Goal: Information Seeking & Learning: Learn about a topic

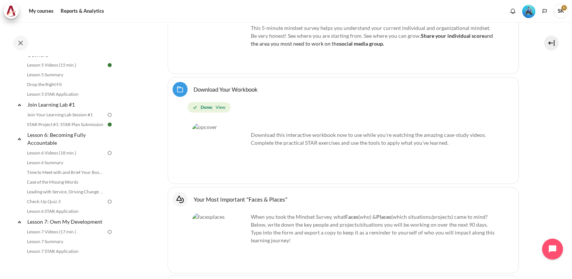
scroll to position [350, 0]
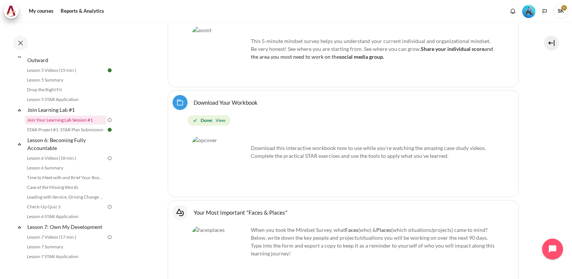
click at [71, 125] on link "Join Your Learning Lab Session #1" at bounding box center [66, 120] width 82 height 9
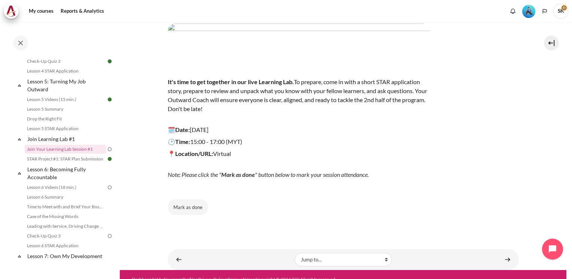
scroll to position [60, 0]
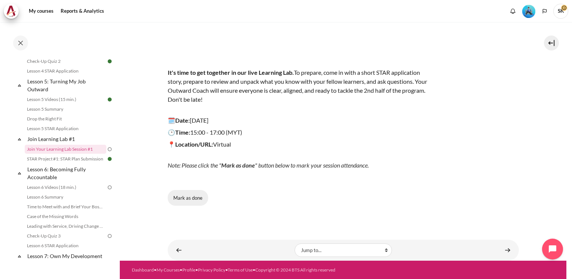
click at [196, 198] on button "Mark as done" at bounding box center [188, 198] width 40 height 16
click at [184, 195] on span "Done" at bounding box center [188, 198] width 12 height 7
click at [65, 177] on link "Lesson 6: Becoming Fully Accountable" at bounding box center [66, 173] width 80 height 18
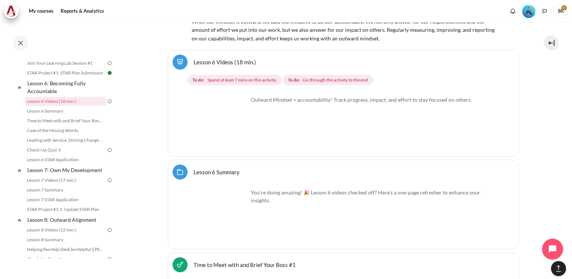
scroll to position [4680, 0]
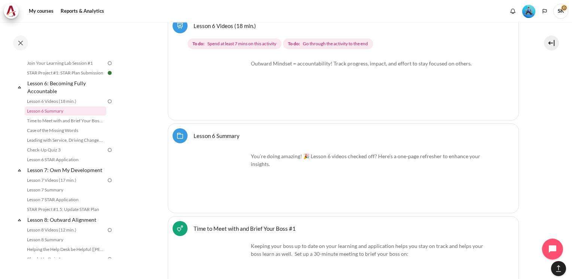
click at [239, 96] on img "Content" at bounding box center [220, 88] width 56 height 56
click at [217, 22] on link "Lesson 6 Videos (18 min.)" at bounding box center [225, 25] width 63 height 7
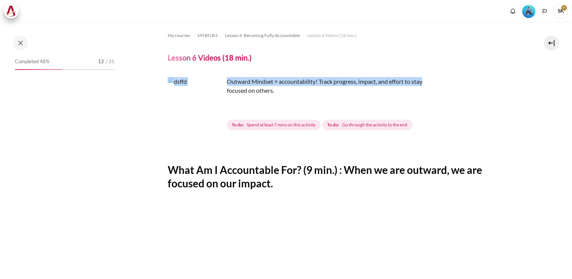
click at [564, 96] on div "My courses MYBN B3 Lesson 6: Becoming Fully Accountable Lesson 6 Videos (18 min…" at bounding box center [286, 150] width 572 height 257
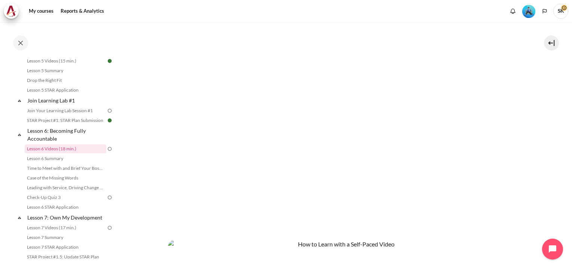
scroll to position [184, 0]
drag, startPoint x: 567, startPoint y: 115, endPoint x: 569, endPoint y: 119, distance: 4.2
click at [567, 128] on div "My courses MYBN B3 Lesson 6: Becoming Fully Accountable Lesson 6 Videos (18 min…" at bounding box center [286, 150] width 572 height 257
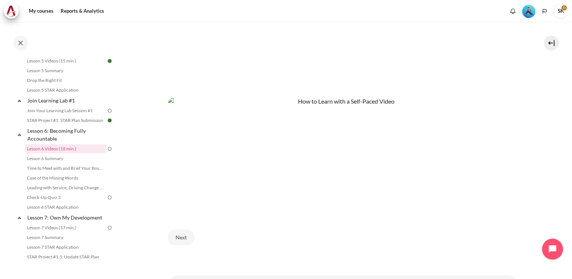
scroll to position [332, 0]
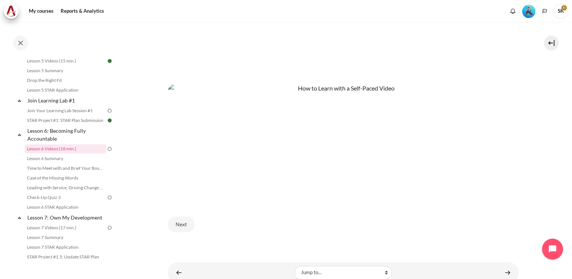
click at [252, 172] on img "Content" at bounding box center [343, 141] width 351 height 115
click at [180, 222] on button "Next" at bounding box center [181, 225] width 27 height 16
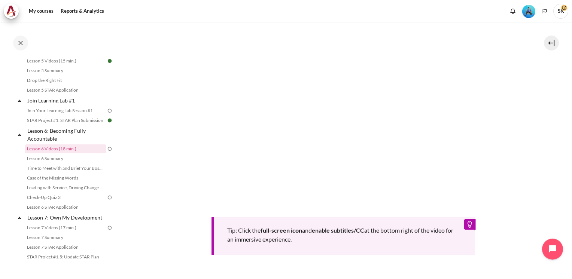
scroll to position [306, 0]
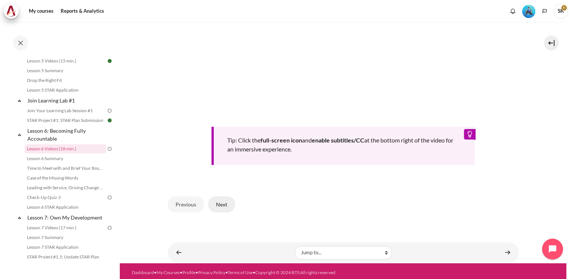
click at [223, 201] on button "Next" at bounding box center [221, 205] width 27 height 16
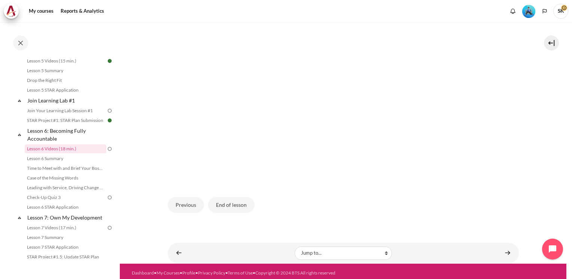
scroll to position [206, 0]
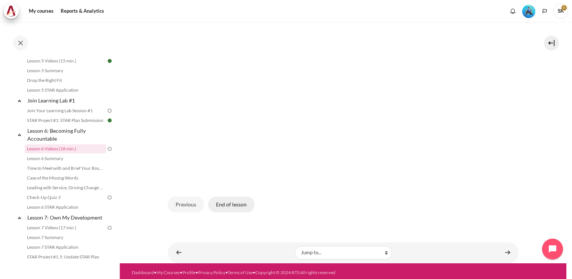
click at [220, 204] on button "End of lesson" at bounding box center [231, 205] width 46 height 16
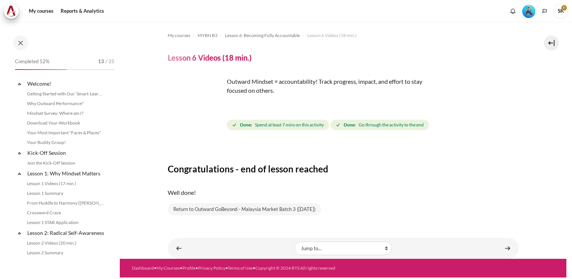
scroll to position [359, 0]
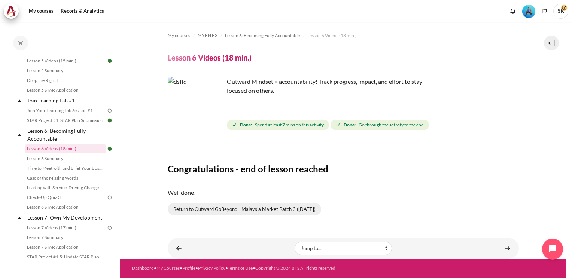
click at [237, 211] on link "Return to Outward GoBeyond - Malaysia Market Batch 3 (Sep 2025)" at bounding box center [244, 209] width 153 height 13
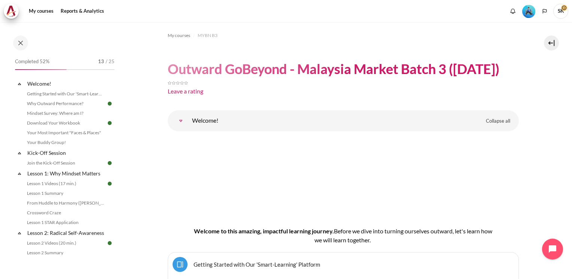
drag, startPoint x: 264, startPoint y: 19, endPoint x: 161, endPoint y: 54, distance: 108.6
click at [264, 18] on nav at bounding box center [286, 11] width 572 height 22
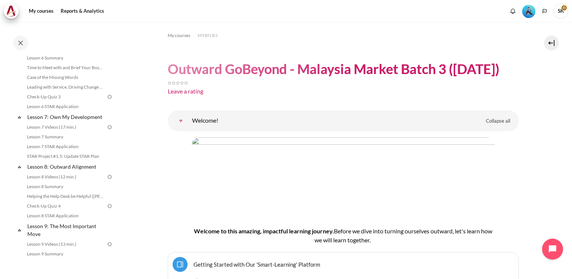
scroll to position [372, 0]
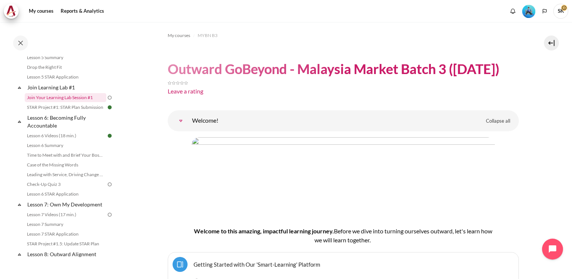
click at [77, 102] on link "Join Your Learning Lab Session #1" at bounding box center [66, 97] width 82 height 9
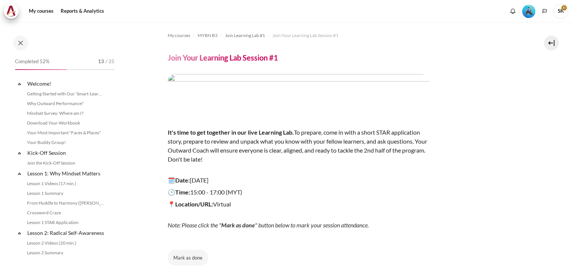
scroll to position [320, 0]
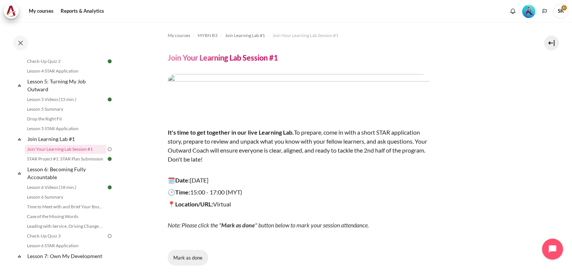
click at [197, 258] on button "Mark as done" at bounding box center [188, 258] width 40 height 16
click at [189, 257] on span "Done" at bounding box center [188, 258] width 12 height 7
click at [186, 254] on button "Mark as done" at bounding box center [188, 258] width 40 height 16
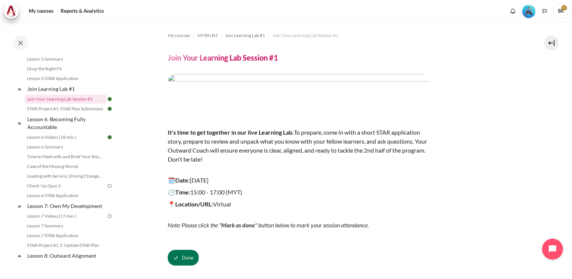
scroll to position [387, 0]
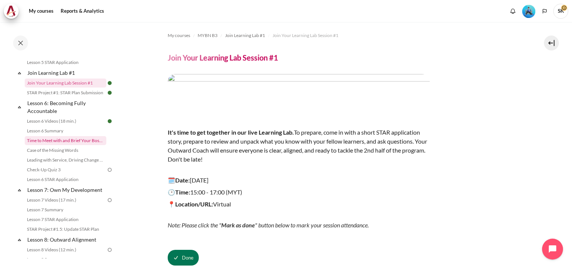
click at [70, 145] on link "Time to Meet with and Brief Your Boss #1" at bounding box center [66, 140] width 82 height 9
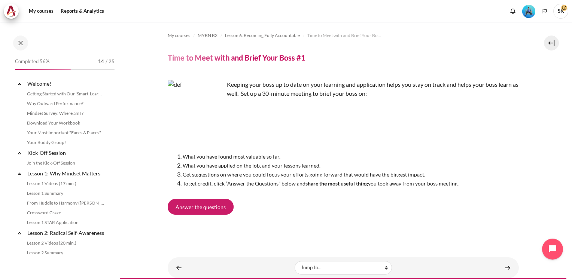
scroll to position [378, 0]
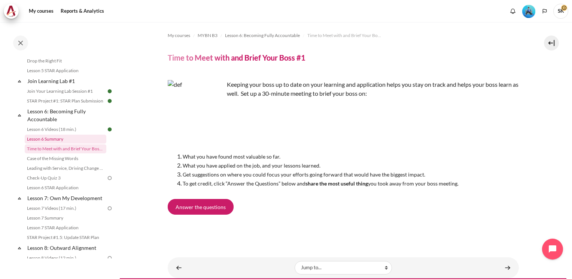
click at [40, 144] on link "Lesson 6 Summary" at bounding box center [66, 139] width 82 height 9
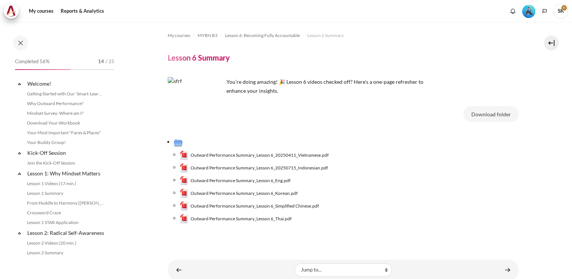
scroll to position [368, 0]
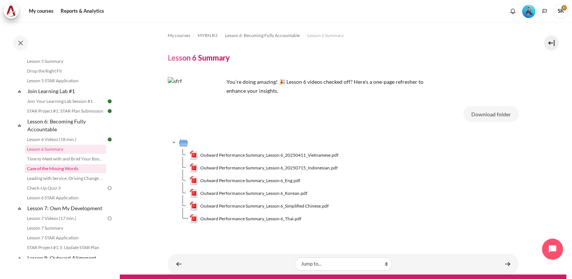
click at [62, 173] on link "Case of the Missing Words" at bounding box center [66, 168] width 82 height 9
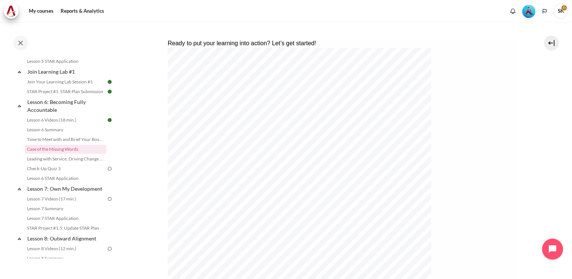
scroll to position [152, 0]
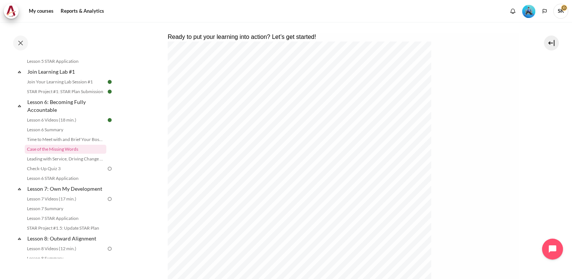
drag, startPoint x: 567, startPoint y: 133, endPoint x: 567, endPoint y: 151, distance: 18.3
click at [567, 153] on div "My courses MYBN B3 Lesson 6: Becoming Fully Accountable Case of the Missing Wor…" at bounding box center [286, 150] width 572 height 257
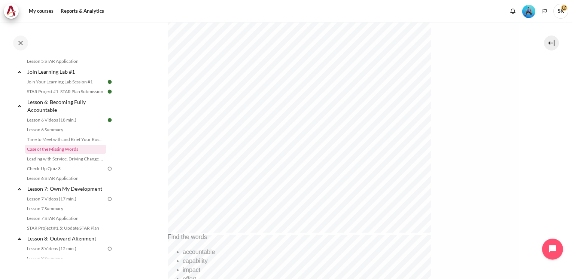
scroll to position [225, 0]
click at [174, 207] on div "Ready to put your learning into action? Let’s get started! Find the words accou…" at bounding box center [342, 274] width 351 height 664
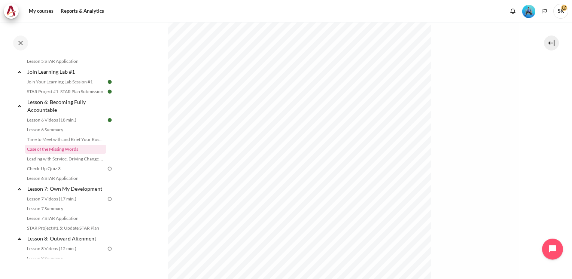
scroll to position [170, 0]
drag, startPoint x: 570, startPoint y: 165, endPoint x: 291, endPoint y: 103, distance: 285.8
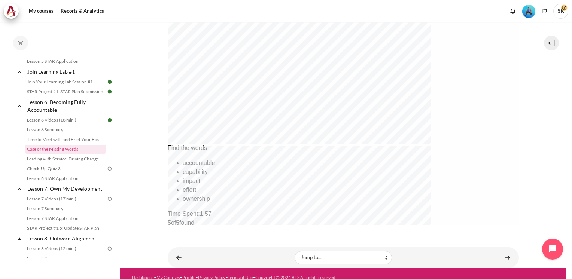
scroll to position [320, 0]
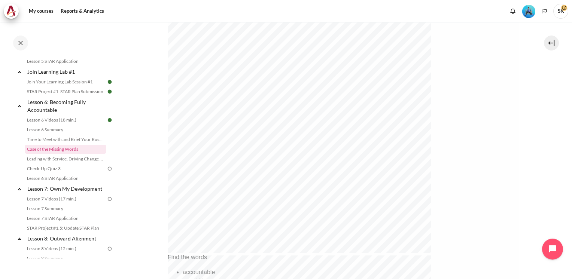
scroll to position [226, 0]
click at [73, 164] on link "Leading with Service, Driving Change (Pucknalin's Story)" at bounding box center [66, 159] width 82 height 9
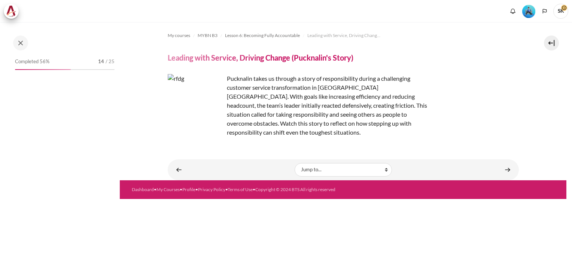
drag, startPoint x: 511, startPoint y: 244, endPoint x: 572, endPoint y: 172, distance: 94.6
click at [512, 243] on div "My courses MYBN B3 Lesson 6: Becoming Fully Accountable Leading with Service, D…" at bounding box center [343, 150] width 447 height 257
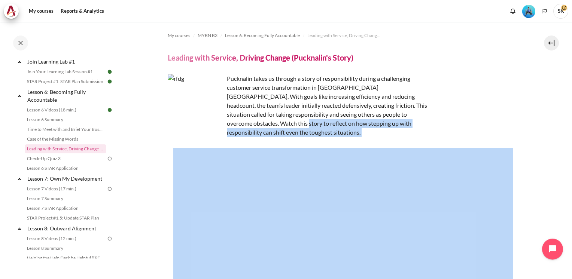
drag, startPoint x: 567, startPoint y: 112, endPoint x: 562, endPoint y: 149, distance: 37.9
click at [563, 150] on div "My courses MYBN B3 Lesson 6: Becoming Fully Accountable Leading with Service, D…" at bounding box center [286, 150] width 572 height 257
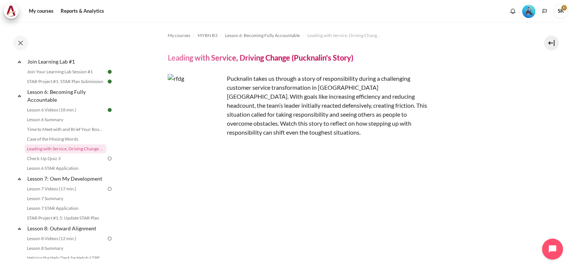
click at [495, 92] on div "Pucknalin takes us through a story of responsibility during a challenging custo…" at bounding box center [343, 105] width 351 height 63
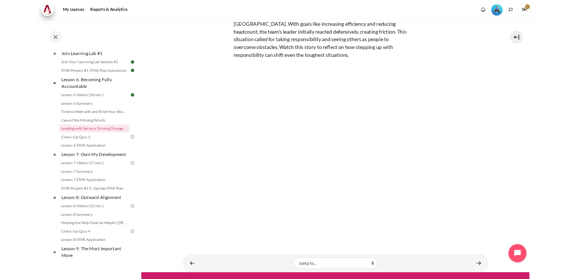
scroll to position [64, 0]
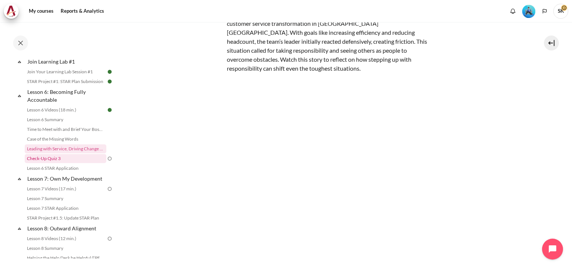
click at [49, 163] on link "Check-Up Quiz 3" at bounding box center [66, 158] width 82 height 9
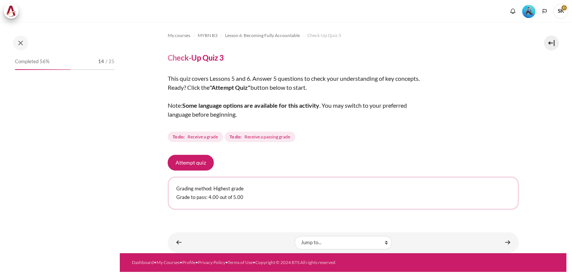
scroll to position [407, 0]
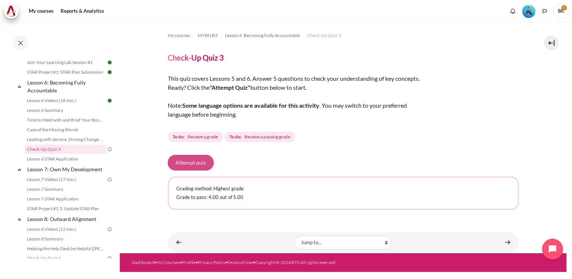
click at [188, 164] on button "Attempt quiz" at bounding box center [191, 163] width 46 height 16
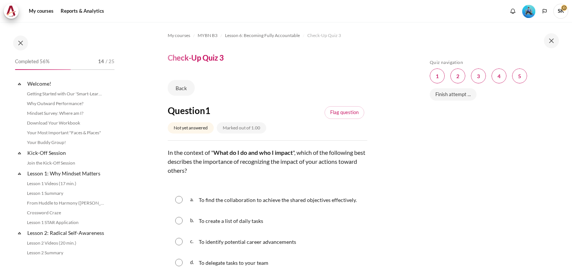
scroll to position [407, 0]
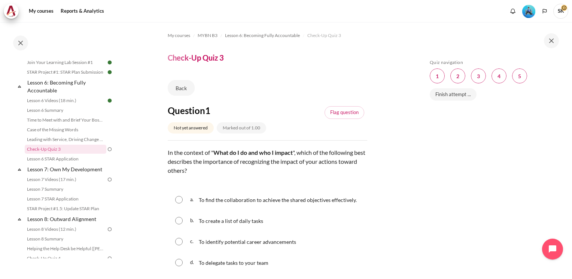
click at [177, 200] on input "Content" at bounding box center [178, 199] width 7 height 7
radio input "true"
click at [547, 167] on div "Skip Quiz navigation Quiz navigation Question 1 This page Question 2 This page …" at bounding box center [492, 156] width 133 height 193
click at [506, 180] on div "Skip Quiz navigation Quiz navigation Question 1 This page Question 2 This page …" at bounding box center [492, 156] width 133 height 193
click at [499, 189] on div "Skip Quiz navigation Quiz navigation Question 1 This page Question 2 This page …" at bounding box center [492, 156] width 133 height 193
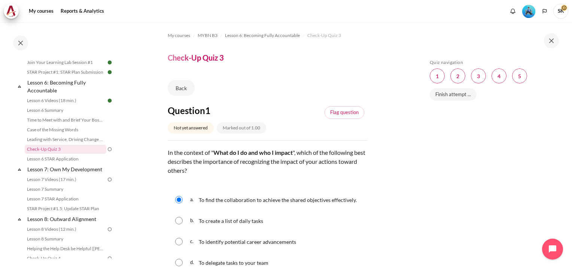
drag, startPoint x: 572, startPoint y: 152, endPoint x: 572, endPoint y: 182, distance: 29.9
click at [572, 182] on div "Skip Quiz navigation Quiz navigation Question 1 This page Question 2 This page …" at bounding box center [493, 150] width 157 height 257
click at [475, 173] on div "Skip Quiz navigation Quiz navigation Question 1 This page Question 2 This page …" at bounding box center [492, 156] width 133 height 193
click at [436, 177] on div "Skip Quiz navigation Quiz navigation Question 1 This page Question 2 This page …" at bounding box center [492, 156] width 133 height 193
click at [482, 186] on div "Skip Quiz navigation Quiz navigation Question 1 This page Question 2 This page …" at bounding box center [492, 156] width 133 height 193
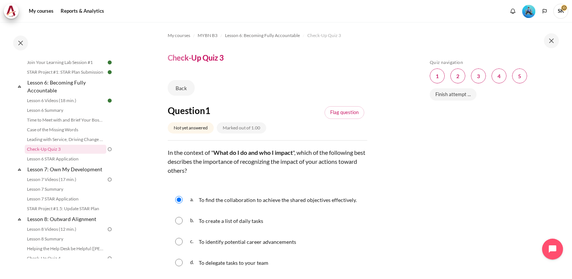
click at [494, 180] on div "Skip Quiz navigation Quiz navigation Question 1 This page Question 2 This page …" at bounding box center [492, 156] width 133 height 193
click at [415, 162] on div "Skip Quiz navigation Quiz navigation Question 1 This page Question 2 This page …" at bounding box center [493, 150] width 157 height 257
drag, startPoint x: 571, startPoint y: 171, endPoint x: 566, endPoint y: 204, distance: 33.3
click at [566, 204] on div "Skip Quiz navigation Quiz navigation Question 1 This page Question 2 This page …" at bounding box center [493, 150] width 157 height 257
click at [572, 265] on html "Skip to main content Open course index Completed 56% 14 / 25 Expand Collapse" at bounding box center [286, 139] width 572 height 279
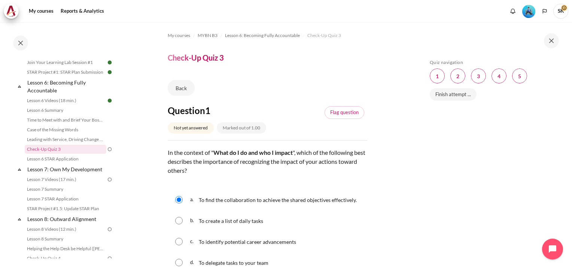
click at [572, 265] on html "Skip to main content Open course index Completed 56% 14 / 25 Expand Collapse" at bounding box center [286, 139] width 572 height 279
drag, startPoint x: 573, startPoint y: 265, endPoint x: 396, endPoint y: 253, distance: 177.1
click at [445, 263] on div "Skip Quiz navigation Quiz navigation Question 1 This page Question 2 This page …" at bounding box center [493, 150] width 157 height 257
click at [231, 227] on div "b. To create a list of daily tasks" at bounding box center [268, 220] width 200 height 19
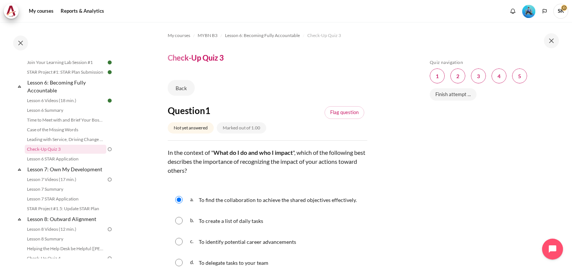
click at [225, 224] on span "To create a list of daily tasks" at bounding box center [231, 221] width 64 height 6
radio input "true"
click at [179, 203] on input "Content" at bounding box center [178, 199] width 7 height 7
radio input "true"
click at [175, 217] on input "Content" at bounding box center [178, 220] width 7 height 7
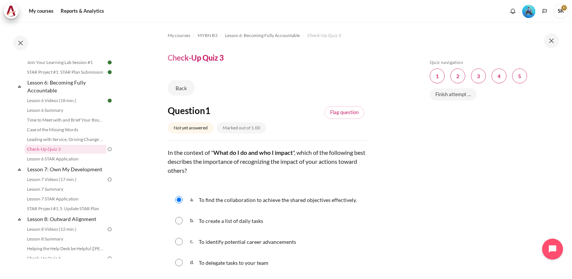
radio input "true"
click at [175, 238] on input "Content" at bounding box center [178, 241] width 7 height 7
radio input "true"
click at [175, 259] on input "Content" at bounding box center [178, 262] width 7 height 7
radio input "true"
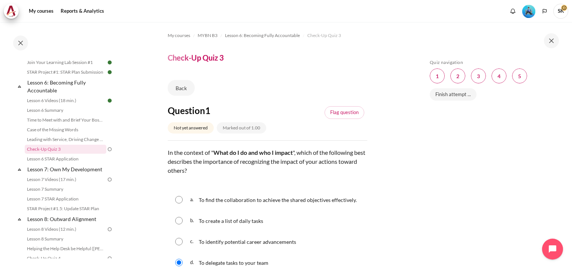
click at [175, 196] on input "Content" at bounding box center [178, 199] width 7 height 7
radio input "true"
click at [175, 217] on input "Content" at bounding box center [178, 220] width 7 height 7
radio input "true"
click at [175, 238] on input "Content" at bounding box center [178, 241] width 7 height 7
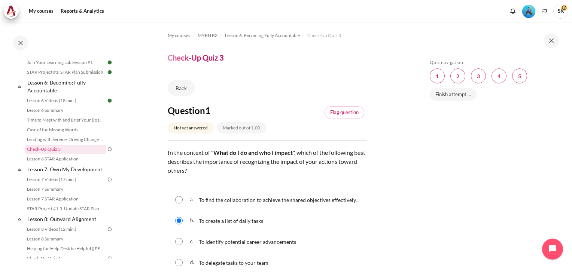
radio input "true"
click at [175, 259] on input "Content" at bounding box center [178, 262] width 7 height 7
radio input "true"
click at [175, 196] on input "Content" at bounding box center [178, 199] width 7 height 7
radio input "true"
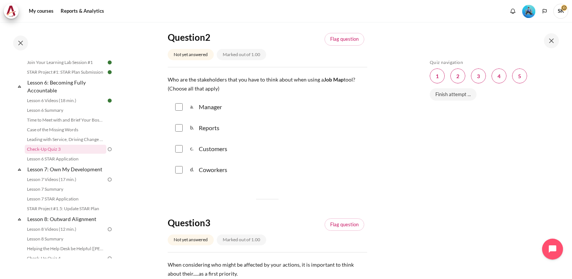
scroll to position [299, 0]
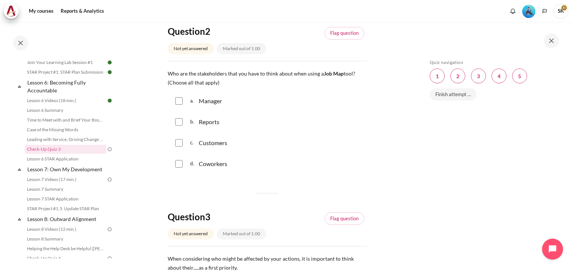
click at [183, 106] on div "a. Manager" at bounding box center [268, 100] width 200 height 19
click at [179, 103] on input "Content" at bounding box center [178, 100] width 7 height 7
checkbox input "true"
click at [178, 144] on input "Content" at bounding box center [178, 142] width 7 height 7
checkbox input "true"
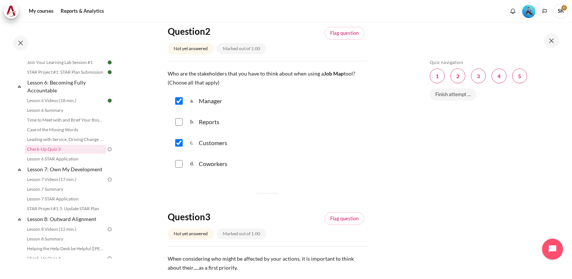
click at [179, 165] on input "Content" at bounding box center [178, 163] width 7 height 7
checkbox input "true"
click at [439, 177] on div "Skip Quiz navigation Quiz navigation Question 1 This page Question 2 This page …" at bounding box center [492, 156] width 133 height 193
click at [487, 153] on div "Skip Quiz navigation Quiz navigation Question 1 This page Question 2 This page …" at bounding box center [492, 156] width 133 height 193
click at [334, 147] on div "c. Customers" at bounding box center [268, 142] width 200 height 19
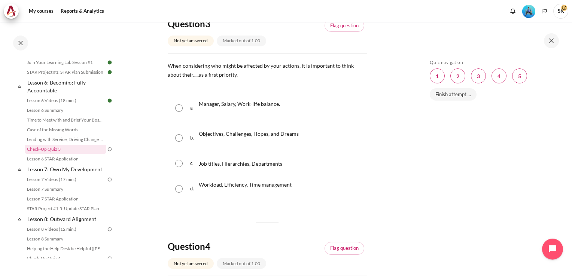
scroll to position [494, 0]
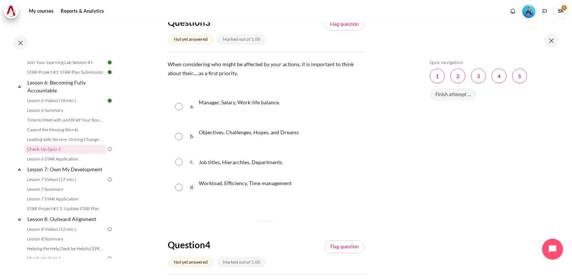
click at [181, 137] on input "Content" at bounding box center [178, 136] width 7 height 7
radio input "true"
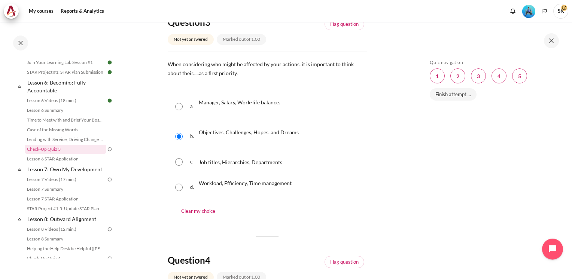
click at [338, 180] on div "d. Workload, Efficiency, Time management" at bounding box center [268, 187] width 200 height 28
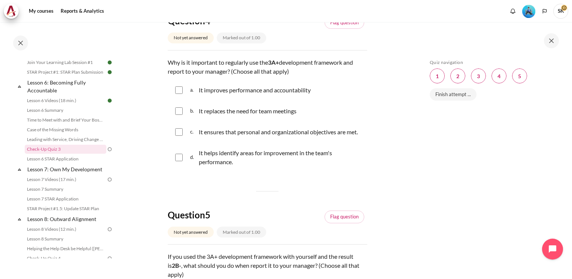
scroll to position [749, 0]
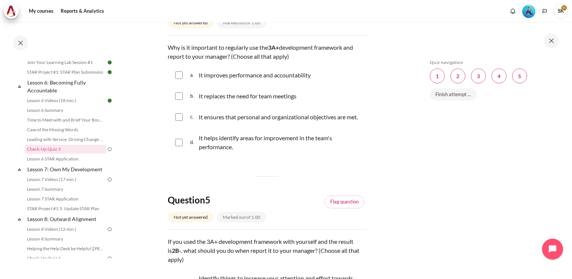
click at [183, 79] on div "a. It improves performance and accountability" at bounding box center [268, 75] width 200 height 19
click at [180, 78] on input "Content" at bounding box center [178, 74] width 7 height 7
checkbox input "true"
click at [176, 121] on input "Content" at bounding box center [178, 116] width 7 height 7
checkbox input "true"
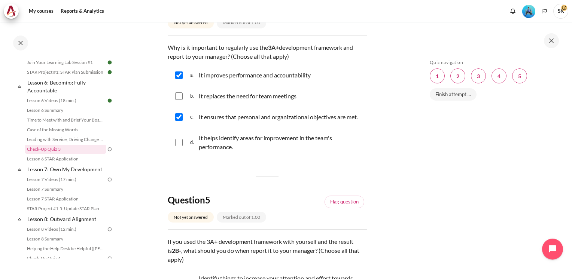
click at [180, 146] on input "Content" at bounding box center [178, 142] width 7 height 7
checkbox input "true"
drag, startPoint x: 365, startPoint y: 167, endPoint x: 334, endPoint y: 182, distance: 34.8
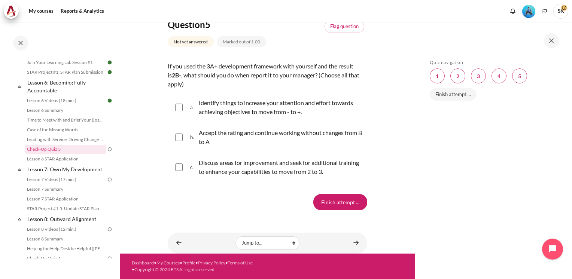
scroll to position [933, 0]
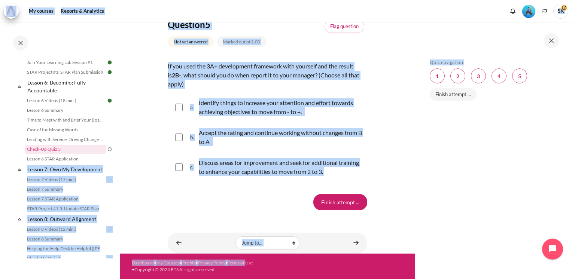
drag, startPoint x: 0, startPoint y: 181, endPoint x: 8, endPoint y: 295, distance: 114.8
click at [8, 279] on html "Skip to main content Open course index Completed 56% 14 / 25 Expand Collapse" at bounding box center [286, 139] width 572 height 279
click at [433, 173] on div "Skip Quiz navigation Quiz navigation Question 1 This page Question 2 This page …" at bounding box center [492, 156] width 133 height 193
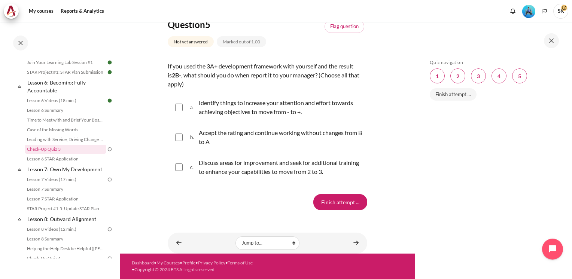
click at [178, 168] on input "Content" at bounding box center [178, 167] width 7 height 7
checkbox input "true"
click at [183, 112] on div "a. Identify things to increase your attention and effort towards achieving obje…" at bounding box center [268, 107] width 200 height 28
click at [182, 110] on input "Content" at bounding box center [178, 107] width 7 height 7
checkbox input "true"
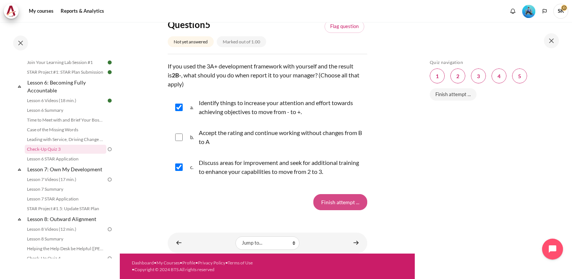
click at [342, 196] on input "Finish attempt ..." at bounding box center [340, 202] width 54 height 16
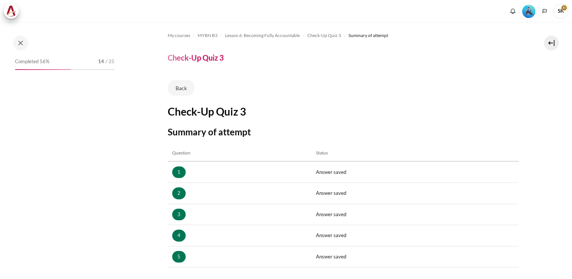
scroll to position [90, 0]
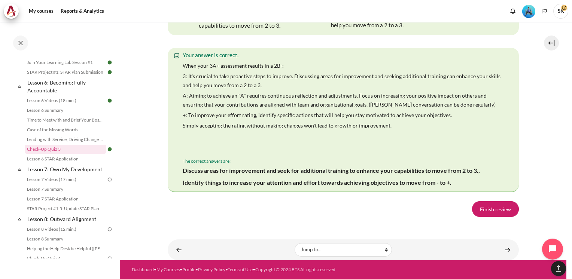
scroll to position [1510, 0]
click at [505, 206] on link "Finish review" at bounding box center [495, 209] width 47 height 16
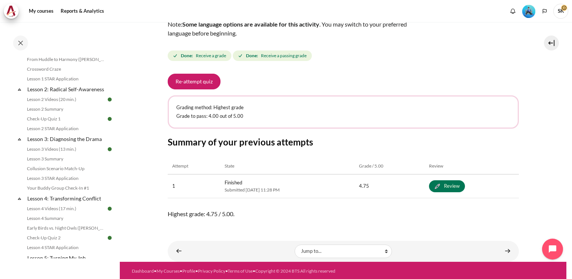
scroll to position [123, 0]
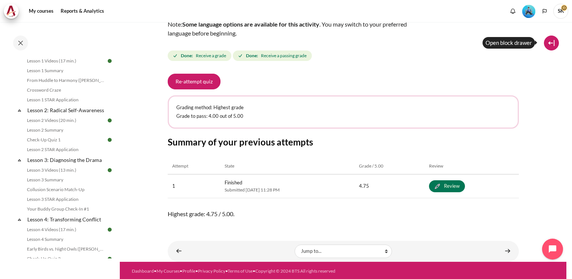
click at [549, 42] on button at bounding box center [551, 43] width 15 height 15
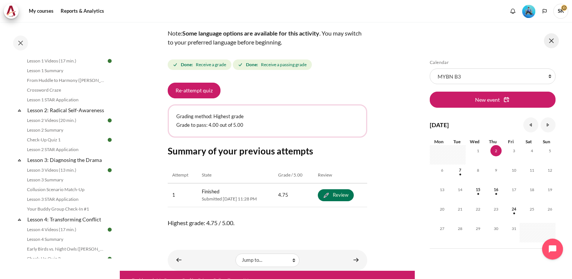
click at [549, 42] on button at bounding box center [551, 40] width 15 height 15
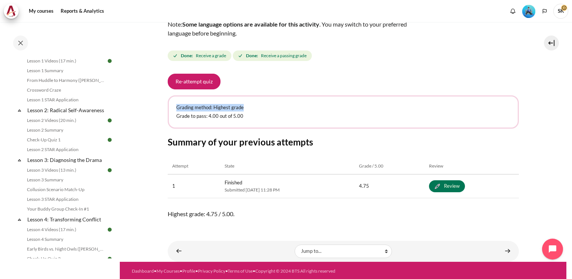
drag, startPoint x: 567, startPoint y: 98, endPoint x: 573, endPoint y: 58, distance: 40.5
click at [572, 58] on html "Skip to main content Open course index Completed 60% 15 / 25 Expand Collapse" at bounding box center [286, 139] width 572 height 279
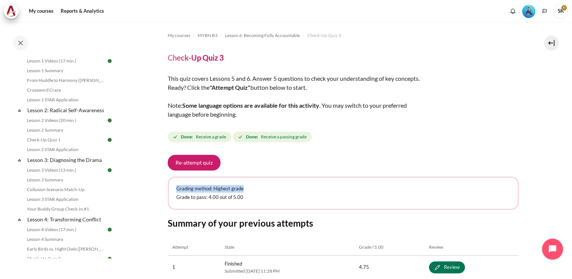
click at [532, 13] on img "Level #3" at bounding box center [528, 11] width 13 height 13
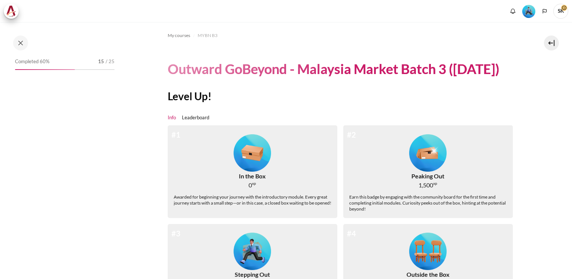
click at [549, 43] on button at bounding box center [551, 43] width 15 height 15
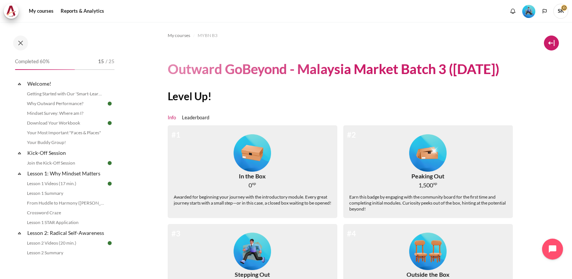
click at [550, 43] on button at bounding box center [551, 43] width 15 height 15
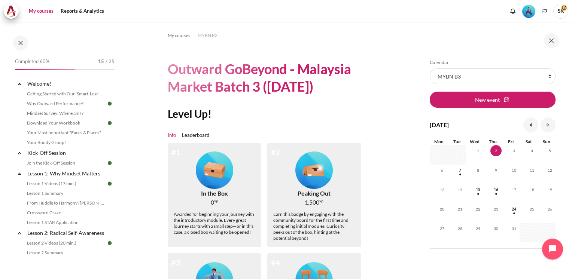
click at [49, 11] on link "My courses" at bounding box center [41, 11] width 30 height 15
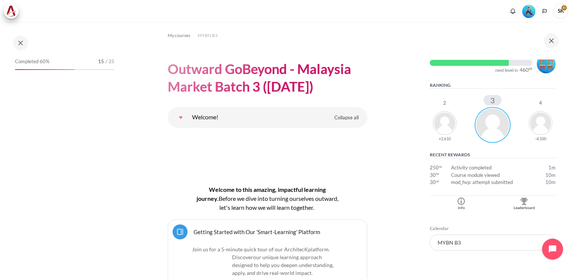
scroll to position [162, 0]
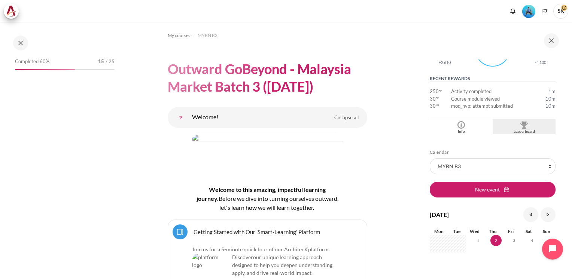
click at [520, 127] on img "Blocks" at bounding box center [523, 124] width 7 height 7
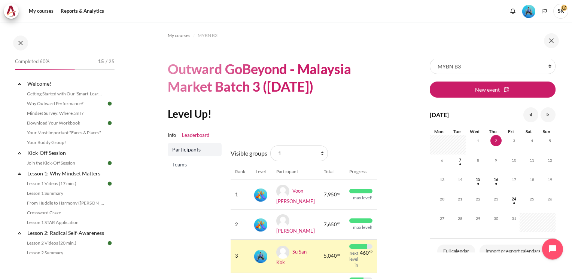
scroll to position [13, 0]
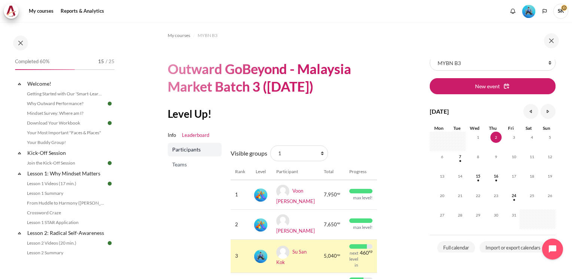
click at [402, 212] on section "My courses MYBN B3 Outward GoBeyond - Malaysia Market Batch 3 ([DATE]) Level Up…" at bounding box center [267, 173] width 295 height 302
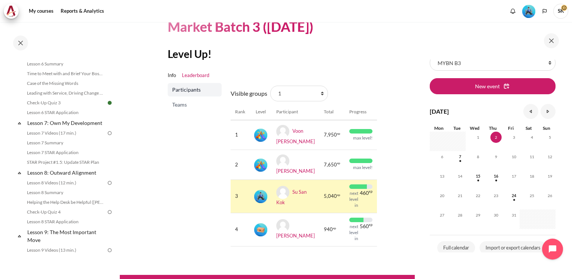
scroll to position [452, 0]
click at [61, 130] on link "Lesson 7: Own My Development" at bounding box center [66, 125] width 80 height 10
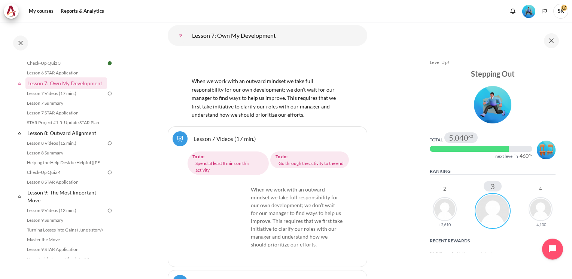
click at [188, 43] on link "Lesson 7: Own My Development" at bounding box center [180, 35] width 15 height 15
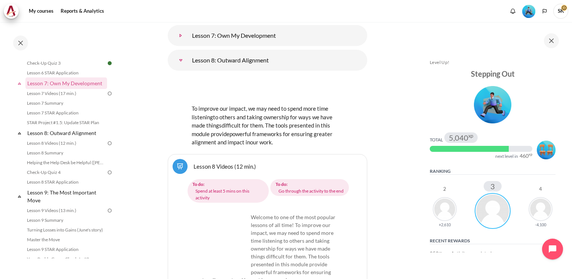
click at [179, 43] on link "Lesson 7: Own My Development" at bounding box center [180, 35] width 15 height 15
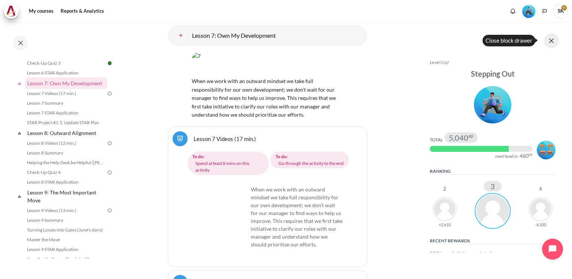
click at [554, 42] on button at bounding box center [551, 40] width 15 height 15
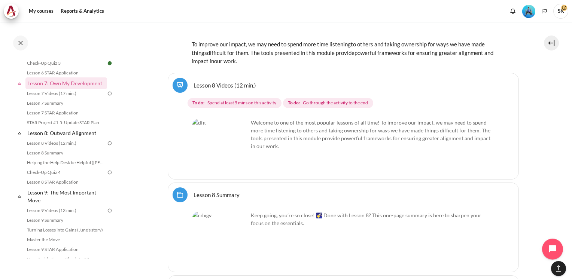
drag, startPoint x: 566, startPoint y: 183, endPoint x: 567, endPoint y: 179, distance: 4.7
click at [567, 179] on div "My courses MYBN B3 Outward GoBeyond - Malaysia Market Batch 3 (Sep 2025) Leave …" at bounding box center [286, 150] width 572 height 257
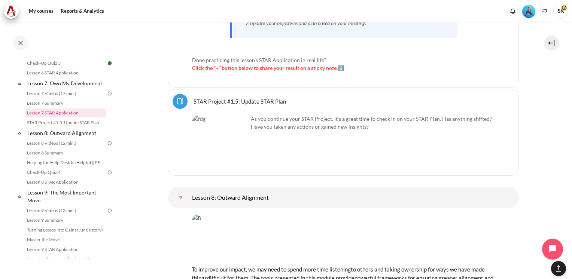
scroll to position [5672, 0]
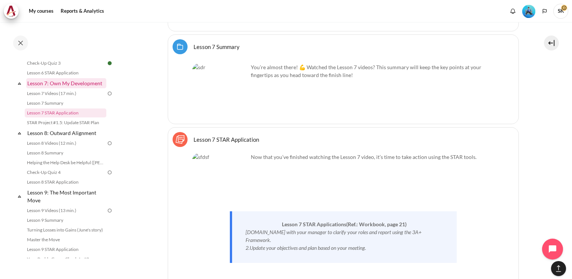
click at [57, 88] on link "Lesson 7: Own My Development" at bounding box center [66, 83] width 80 height 10
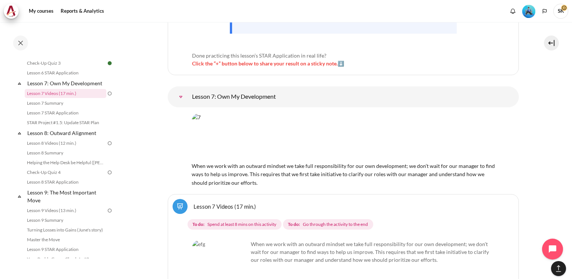
click at [188, 89] on link "Lesson 7: Own My Development" at bounding box center [180, 96] width 15 height 15
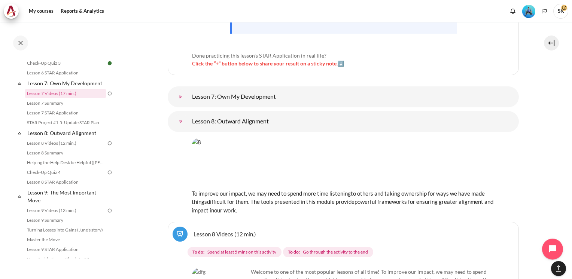
click at [188, 89] on link "Lesson 7: Own My Development" at bounding box center [180, 96] width 15 height 15
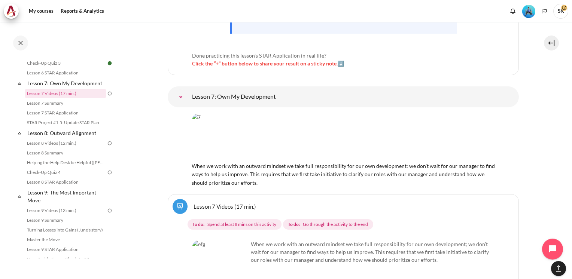
click at [262, 113] on img "Content" at bounding box center [343, 137] width 303 height 48
click at [294, 113] on img "Content" at bounding box center [343, 137] width 303 height 48
click at [230, 154] on span "When we work with an outward mindset we take full responsibility for our own de…" at bounding box center [343, 170] width 303 height 32
click at [222, 154] on span "When we work with an outward mindset we take full responsibility for our own de…" at bounding box center [343, 170] width 303 height 32
click at [180, 89] on link "Lesson 7: Own My Development" at bounding box center [180, 96] width 15 height 15
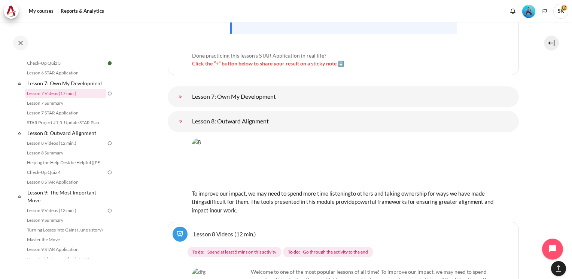
click at [180, 89] on link "Lesson 7: Own My Development" at bounding box center [180, 96] width 15 height 15
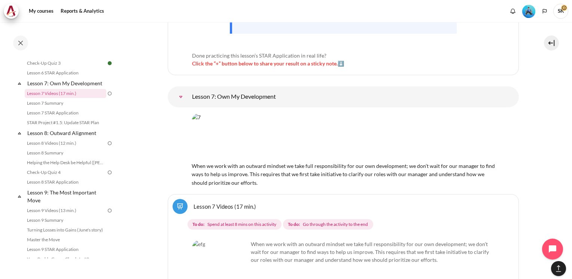
click at [188, 89] on link "Lesson 7: Own My Development" at bounding box center [180, 96] width 15 height 15
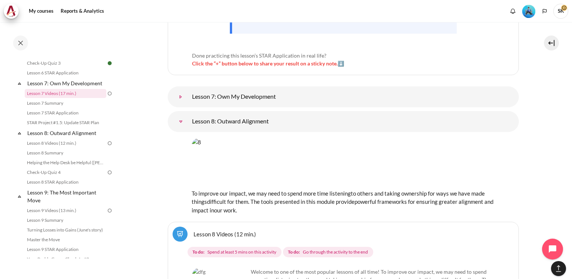
click at [188, 89] on link "Lesson 7: Own My Development" at bounding box center [180, 96] width 15 height 15
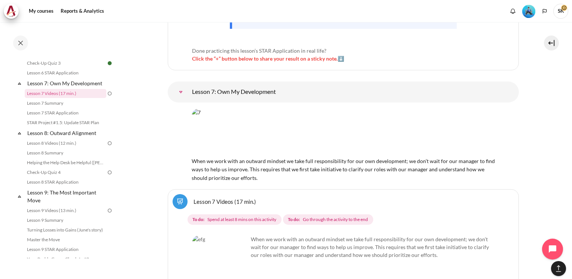
scroll to position [5468, 0]
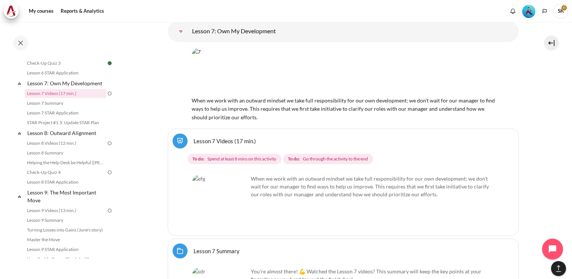
click at [226, 137] on link "Lesson 7 Videos (17 min.)" at bounding box center [225, 140] width 63 height 7
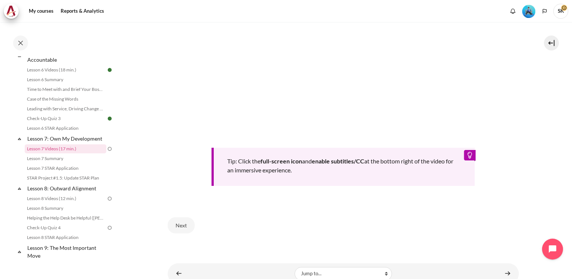
scroll to position [324, 0]
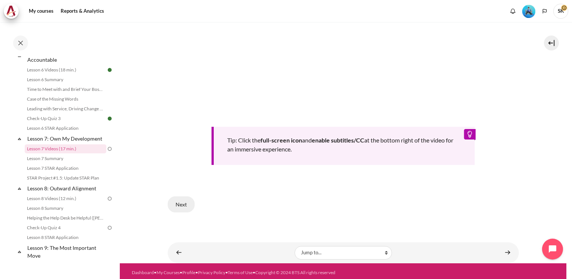
click at [180, 200] on button "Next" at bounding box center [181, 205] width 27 height 16
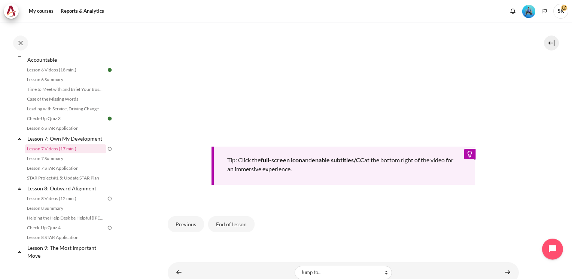
scroll to position [324, 0]
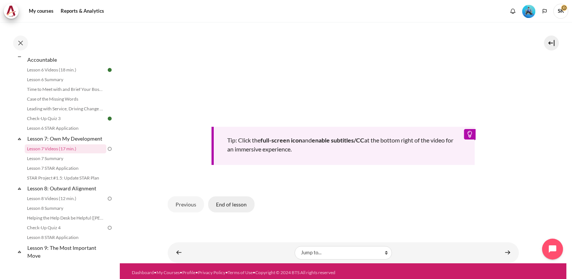
click at [232, 199] on button "End of lesson" at bounding box center [231, 205] width 46 height 16
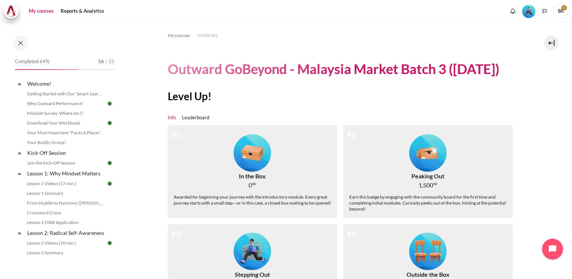
click at [41, 12] on link "My courses" at bounding box center [41, 11] width 30 height 15
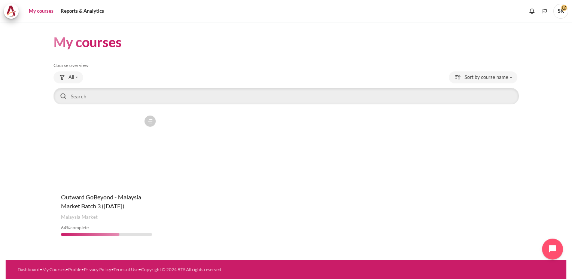
click at [100, 174] on figure "Content" at bounding box center [107, 149] width 106 height 75
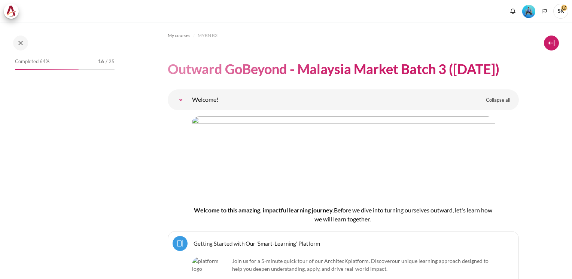
click at [551, 43] on button at bounding box center [551, 43] width 15 height 15
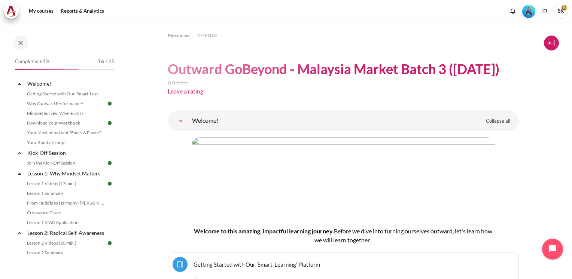
click at [551, 43] on button at bounding box center [551, 43] width 15 height 15
